Goal: Transaction & Acquisition: Subscribe to service/newsletter

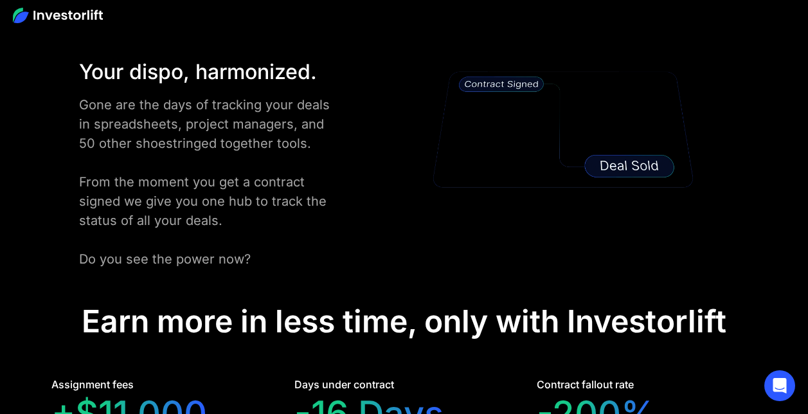
scroll to position [2378, 0]
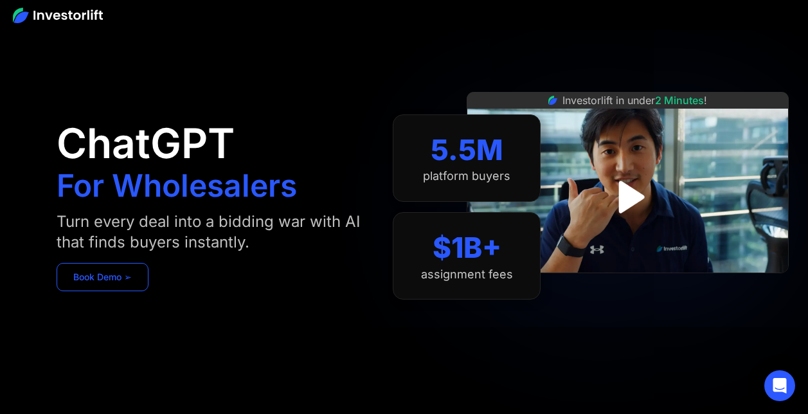
click at [100, 276] on link "Book Demo ➢" at bounding box center [103, 277] width 92 height 28
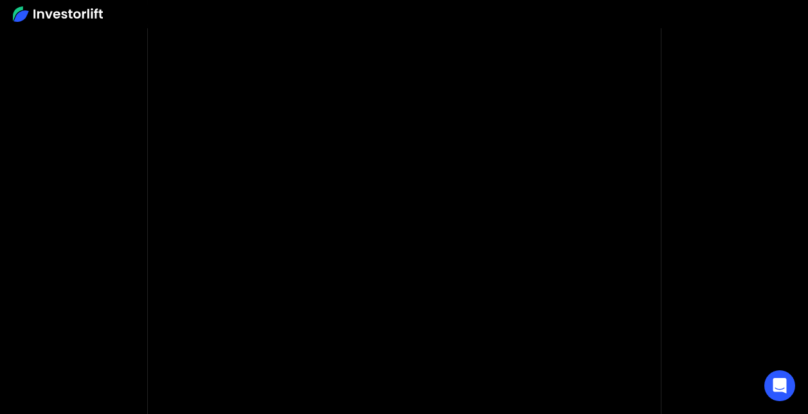
scroll to position [129, 0]
click at [690, 297] on body "Sorry, this form is not open to new submissions. This form has been deactivated…" at bounding box center [404, 255] width 808 height 769
click at [134, 217] on body "Sorry, this form is not open to new submissions. This form has been deactivated…" at bounding box center [404, 255] width 808 height 769
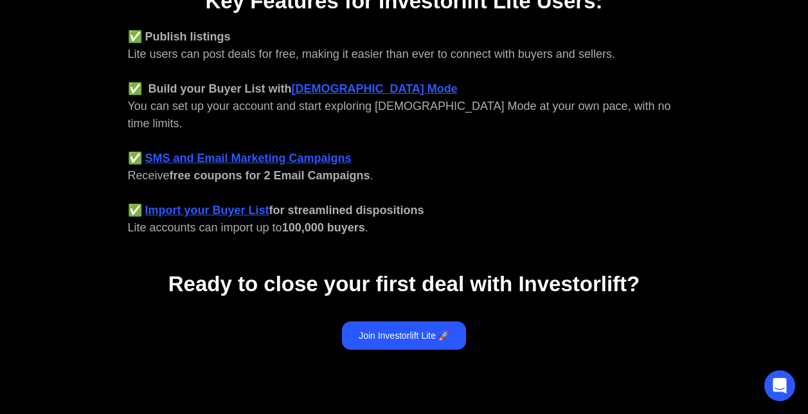
scroll to position [652, 0]
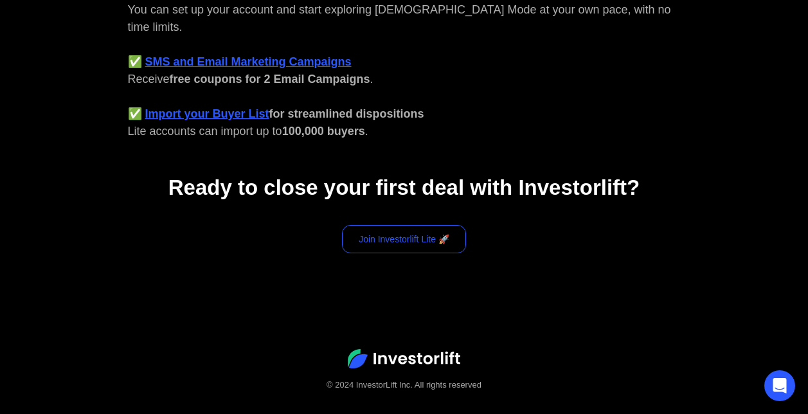
click at [415, 225] on link "Join Investorlift Lite 🚀" at bounding box center [404, 239] width 124 height 28
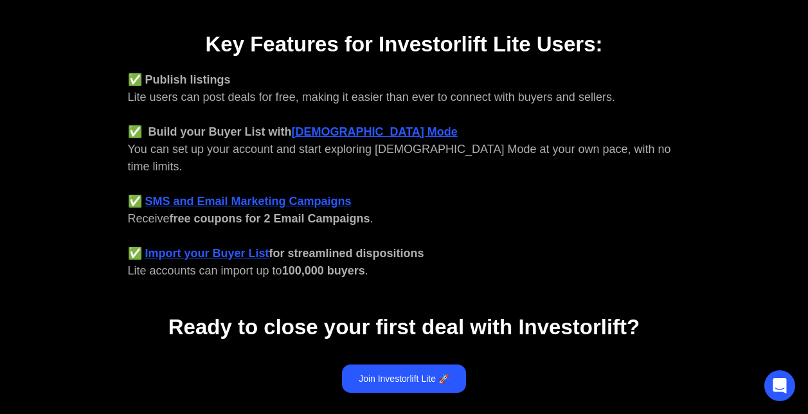
scroll to position [524, 0]
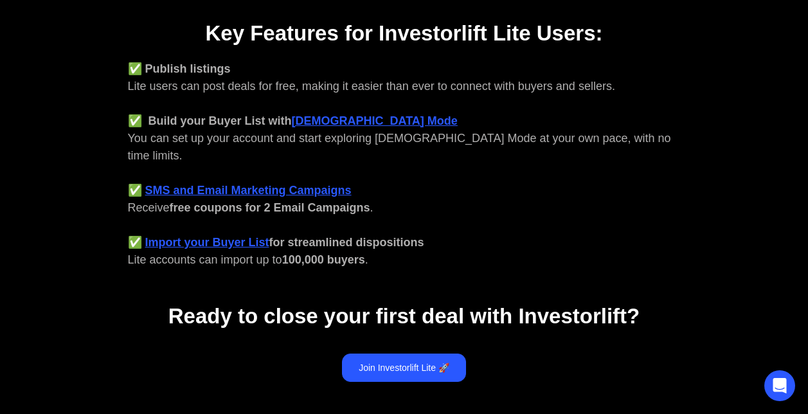
click at [335, 124] on strong "[DEMOGRAPHIC_DATA] Mode" at bounding box center [375, 120] width 166 height 13
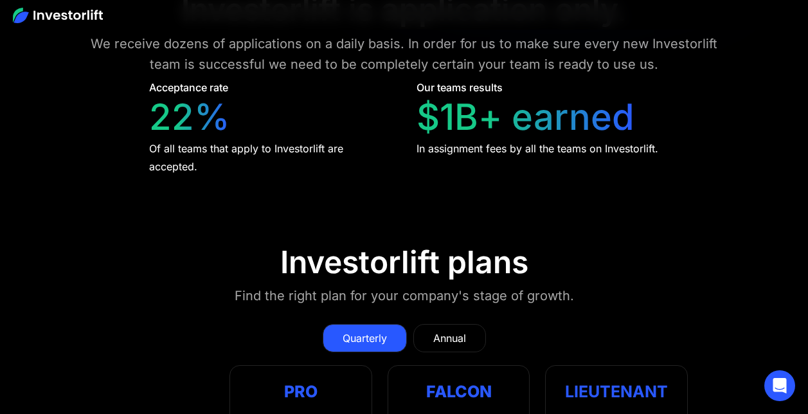
scroll to position [5461, 0]
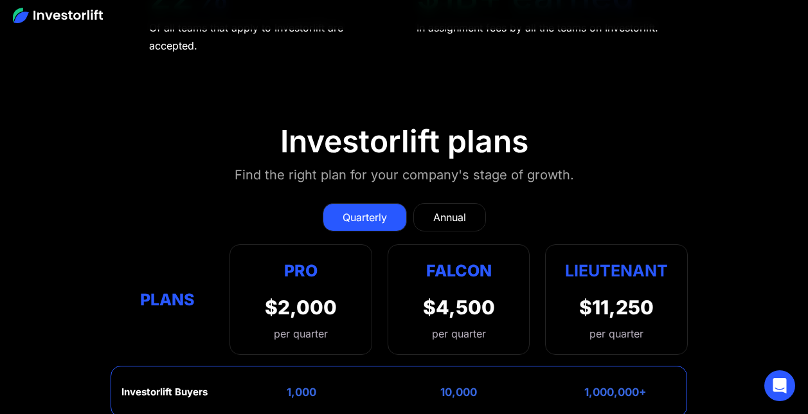
click at [453, 203] on link "Annual" at bounding box center [449, 217] width 73 height 28
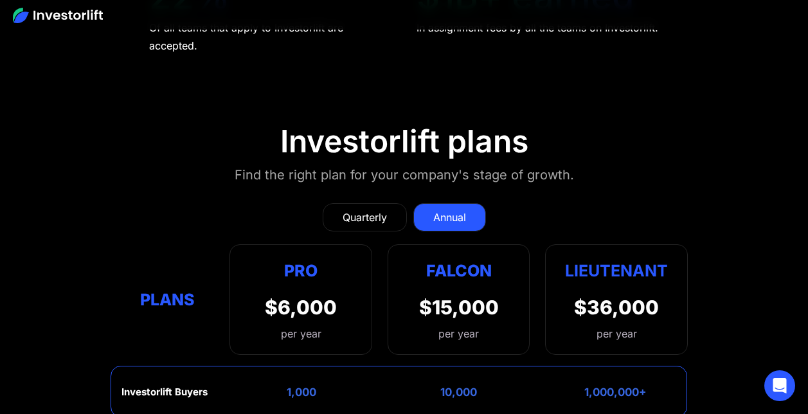
click at [312, 296] on div "$6,000" at bounding box center [301, 307] width 72 height 23
click at [299, 258] on div "Pro" at bounding box center [301, 270] width 72 height 25
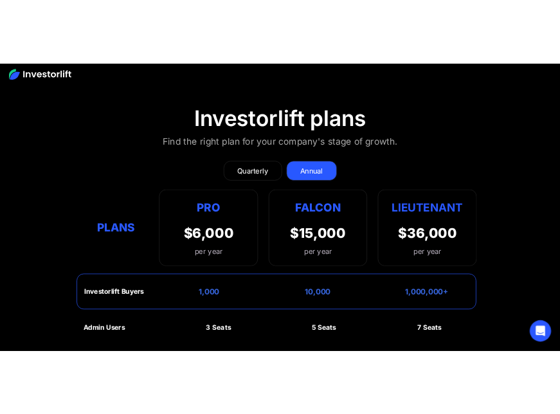
scroll to position [5525, 0]
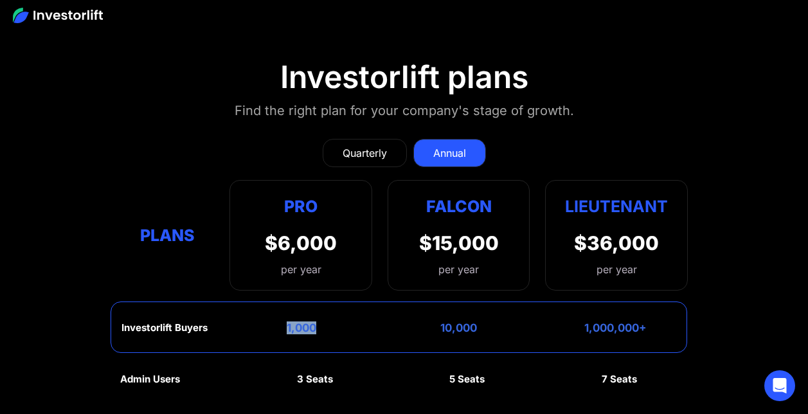
drag, startPoint x: 325, startPoint y: 199, endPoint x: 251, endPoint y: 202, distance: 74.0
click at [251, 301] on div "Investorlift Buyers 1,000 10,000 1,000,000+" at bounding box center [399, 326] width 577 height 51
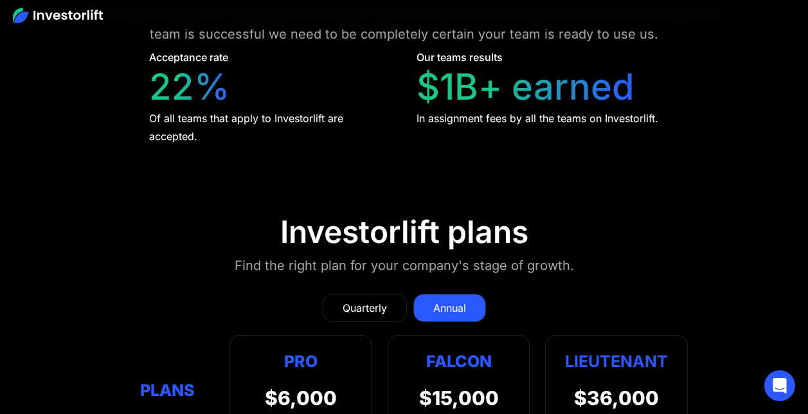
scroll to position [5423, 0]
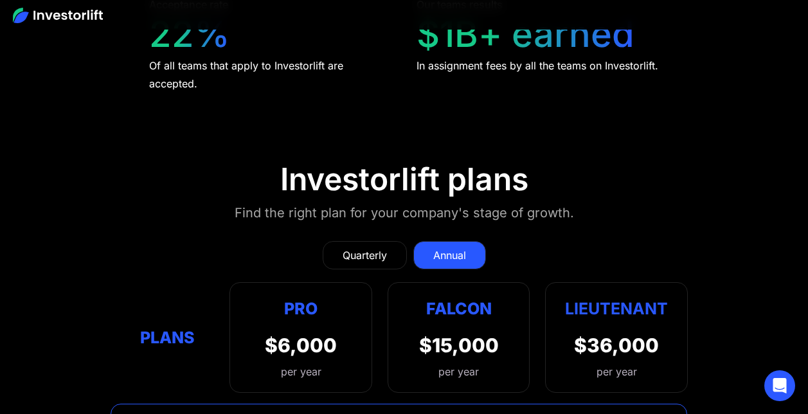
click at [634, 228] on div "Quarterly Annual Plans Pro $2,000 per quarter Pro Falcon Ltnt. Users 3 10 Unltd…" at bounding box center [404, 310] width 568 height 165
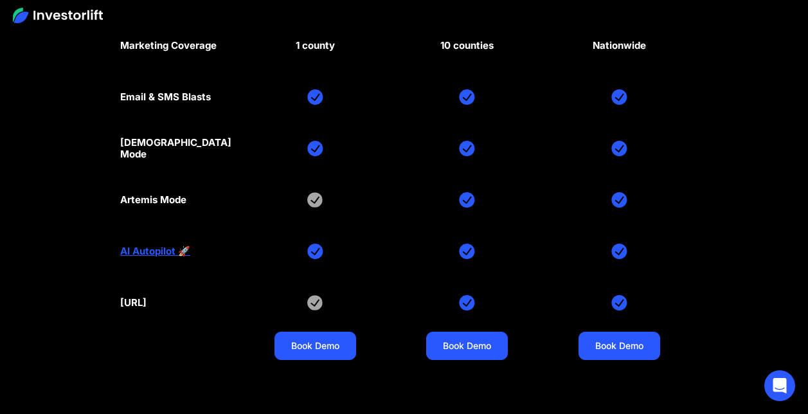
scroll to position [5911, 0]
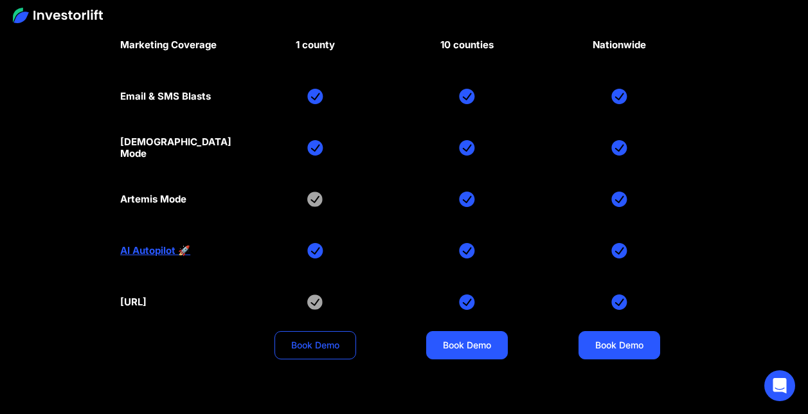
click at [332, 331] on link "Book Demo" at bounding box center [315, 345] width 82 height 28
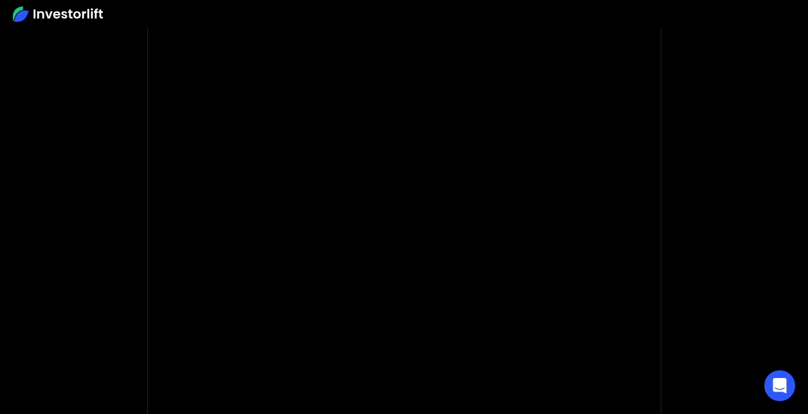
scroll to position [129, 0]
